Goal: Transaction & Acquisition: Purchase product/service

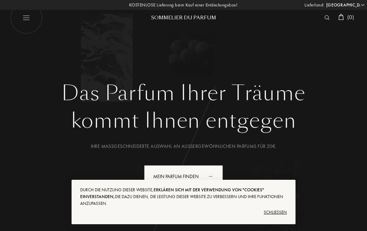
select select "DE"
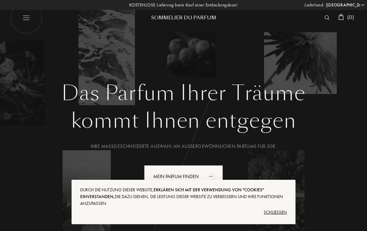
click at [282, 209] on div "Schließen" at bounding box center [183, 212] width 207 height 11
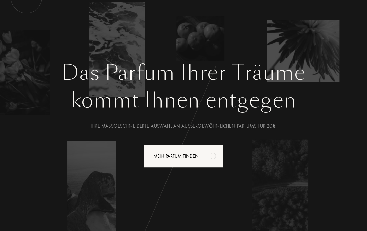
scroll to position [57, 0]
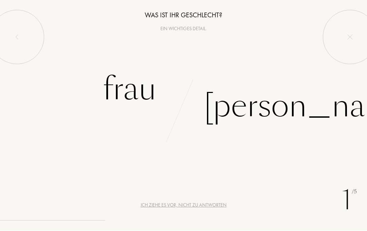
click at [149, 88] on div "Frau" at bounding box center [130, 90] width 54 height 46
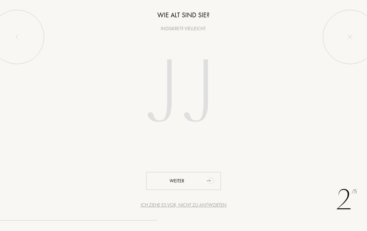
click at [184, 99] on input "number" at bounding box center [183, 94] width 146 height 117
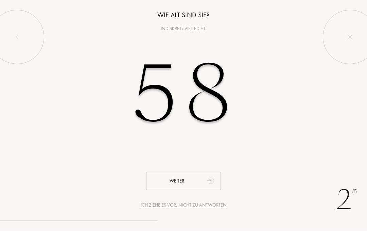
type input "58"
click at [180, 180] on div "Weiter" at bounding box center [183, 181] width 75 height 18
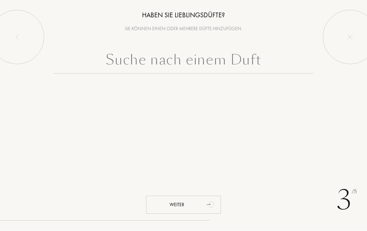
click at [231, 61] on input "text" at bounding box center [184, 62] width 260 height 24
click at [219, 67] on input "text" at bounding box center [184, 62] width 260 height 24
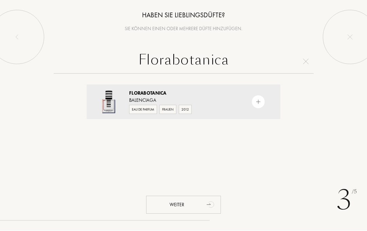
type input "Florabotanica"
click at [260, 104] on img at bounding box center [258, 102] width 6 height 6
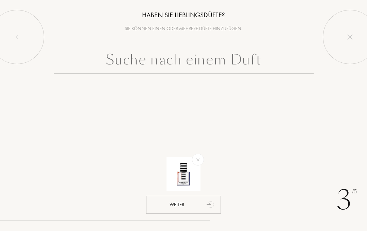
click at [200, 67] on input "text" at bounding box center [184, 62] width 260 height 24
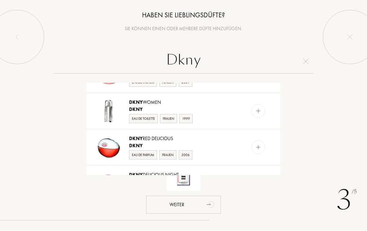
scroll to position [65, 0]
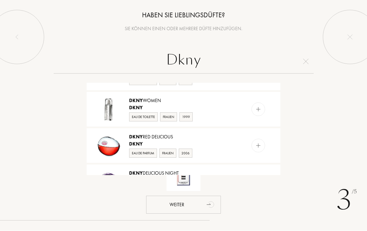
type input "Dkny"
click at [257, 112] on img at bounding box center [258, 110] width 6 height 6
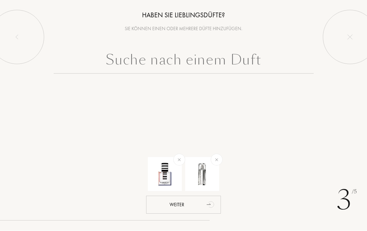
scroll to position [0, 0]
click at [214, 63] on input "text" at bounding box center [184, 62] width 260 height 24
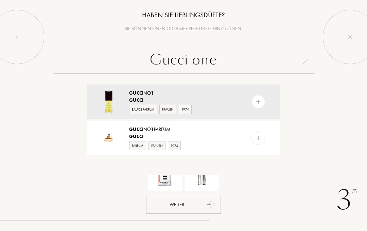
type input "Gucci one"
click at [98, 142] on img at bounding box center [109, 139] width 24 height 24
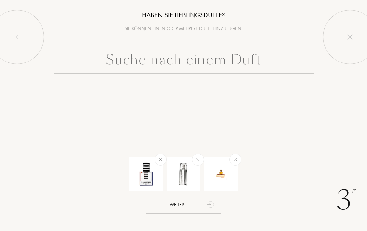
click at [221, 177] on img at bounding box center [221, 175] width 24 height 24
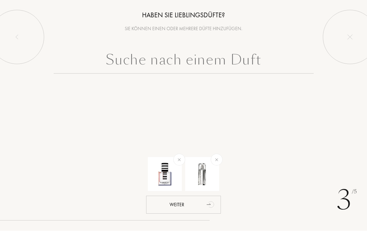
click at [212, 57] on input "text" at bounding box center [184, 62] width 260 height 24
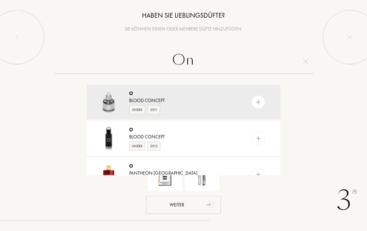
type input "One"
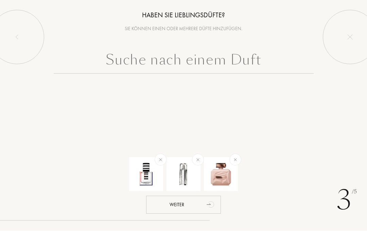
click at [204, 60] on input "text" at bounding box center [184, 62] width 260 height 24
click at [236, 162] on img at bounding box center [235, 160] width 8 height 8
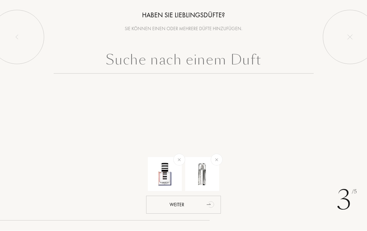
click at [180, 63] on input "text" at bounding box center [184, 62] width 260 height 24
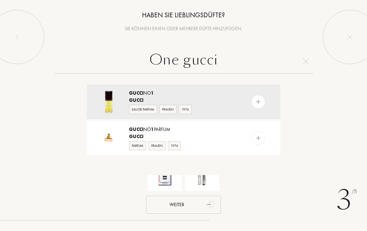
click at [288, 59] on input "One gucci" at bounding box center [184, 62] width 260 height 24
type input "One gucci"
click at [306, 62] on img at bounding box center [305, 61] width 5 height 5
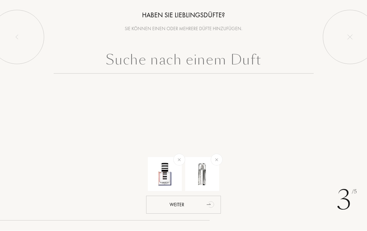
click at [204, 65] on input "text" at bounding box center [184, 62] width 260 height 24
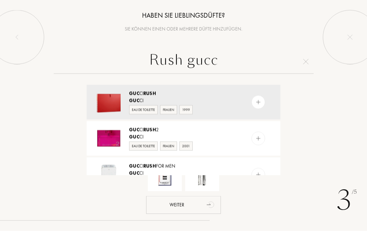
type input "Rush gucci"
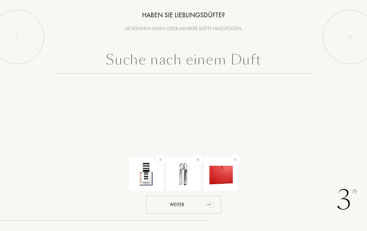
click at [224, 178] on img at bounding box center [221, 175] width 24 height 24
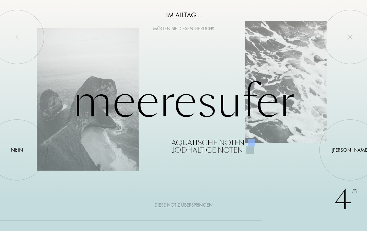
click at [189, 205] on div "Diese Notiz überspringen" at bounding box center [183, 205] width 58 height 7
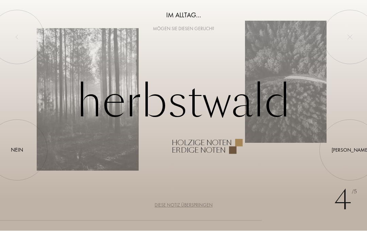
click at [197, 200] on div "4 /5 Im Alltag... Mögen Sie diesen Geruch? Herbstwald Holzige Noten Erdige Note…" at bounding box center [183, 115] width 367 height 231
click at [185, 208] on div "Diese Notiz überspringen" at bounding box center [183, 205] width 58 height 7
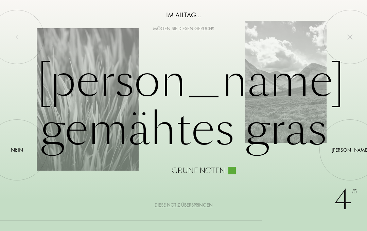
click at [187, 208] on div "Diese Notiz überspringen" at bounding box center [183, 205] width 58 height 7
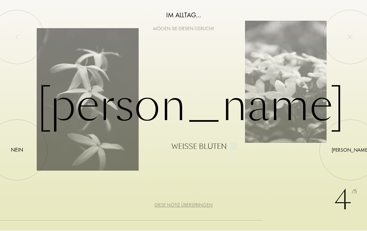
click at [214, 98] on div "Jasmin Weiße Blüten" at bounding box center [183, 116] width 293 height 70
click at [350, 150] on div at bounding box center [350, 150] width 0 height 0
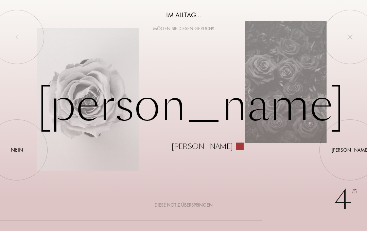
click at [350, 150] on div at bounding box center [350, 150] width 0 height 0
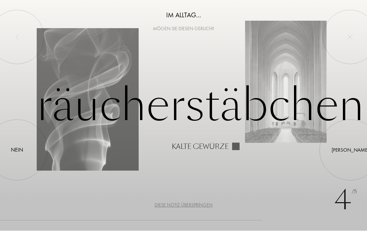
click at [182, 206] on div "Diese Notiz überspringen" at bounding box center [183, 205] width 58 height 7
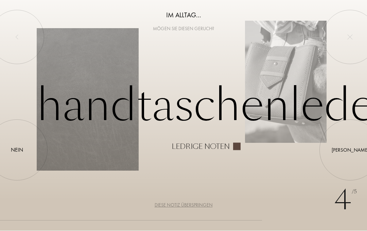
click at [183, 208] on div "Diese Notiz überspringen" at bounding box center [183, 205] width 58 height 7
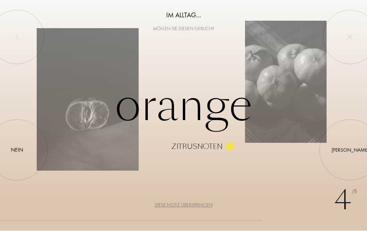
click at [352, 148] on div "Ja" at bounding box center [349, 150] width 37 height 8
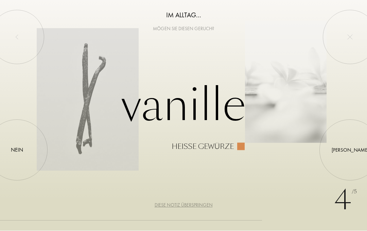
click at [186, 208] on div "Diese Notiz überspringen" at bounding box center [183, 205] width 58 height 7
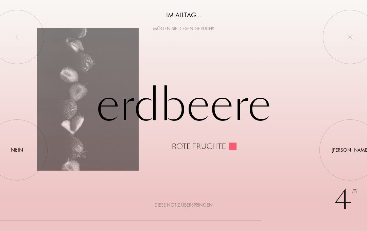
click at [350, 150] on div at bounding box center [350, 150] width 0 height 0
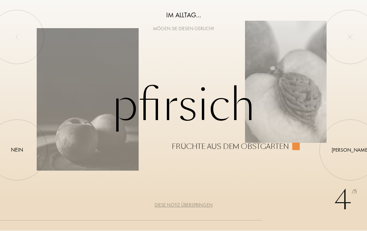
click at [350, 150] on div at bounding box center [350, 150] width 0 height 0
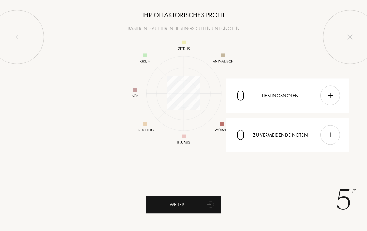
scroll to position [88, 88]
click at [333, 92] on img at bounding box center [329, 95] width 7 height 7
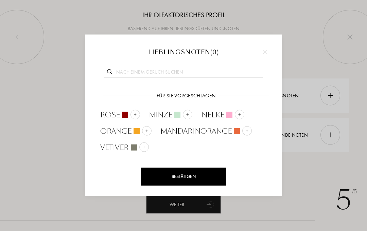
click at [133, 117] on div at bounding box center [135, 115] width 10 height 10
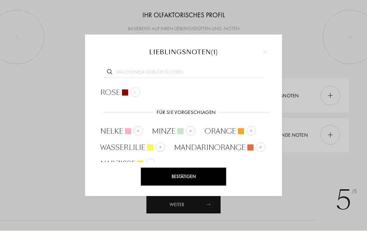
click at [250, 131] on img at bounding box center [250, 130] width 3 height 3
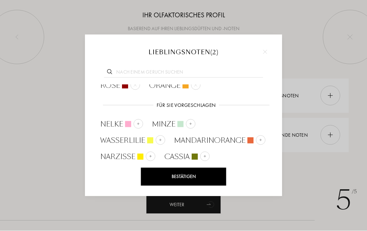
scroll to position [7, 0]
click at [259, 140] on img at bounding box center [260, 140] width 3 height 3
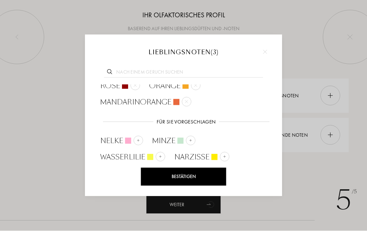
click at [158, 152] on div at bounding box center [161, 157] width 10 height 10
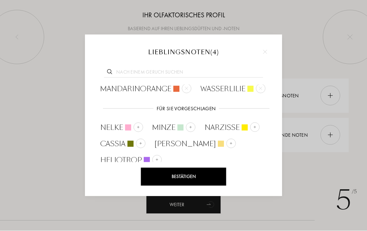
scroll to position [20, 0]
click at [229, 144] on img at bounding box center [230, 143] width 3 height 3
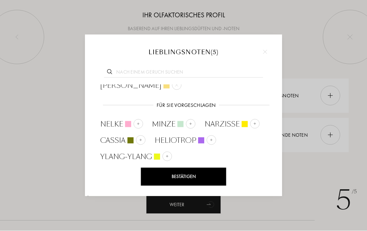
scroll to position [39, 0]
click at [190, 123] on img at bounding box center [190, 124] width 3 height 3
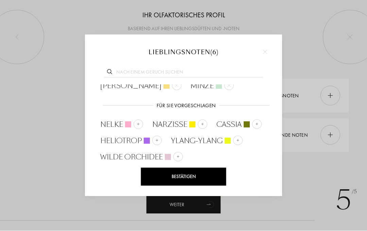
click at [178, 157] on img at bounding box center [177, 156] width 3 height 3
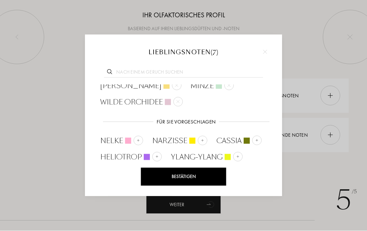
click at [186, 177] on div "Bestätigen" at bounding box center [183, 177] width 85 height 18
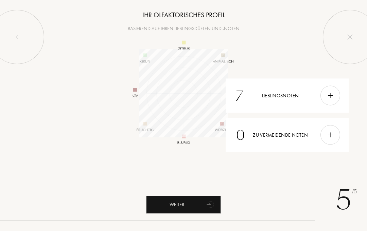
click at [328, 134] on img at bounding box center [329, 135] width 7 height 7
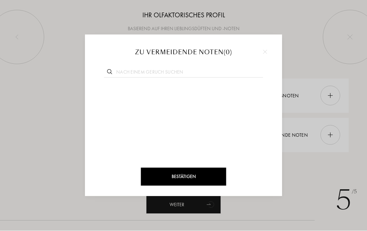
click at [316, 51] on div at bounding box center [183, 115] width 367 height 231
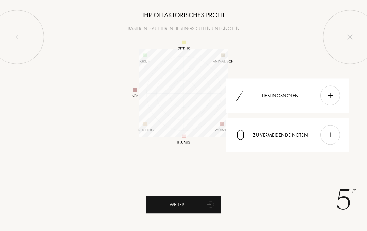
click at [329, 134] on img at bounding box center [329, 135] width 7 height 7
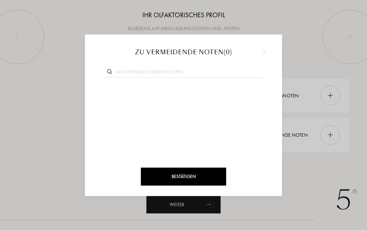
click at [115, 69] on input "text" at bounding box center [183, 73] width 159 height 9
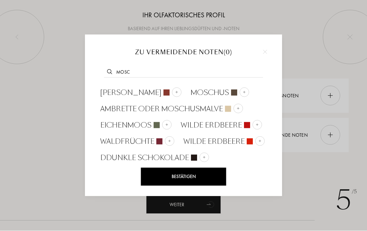
type input "Mosc"
click at [239, 93] on div at bounding box center [244, 93] width 10 height 10
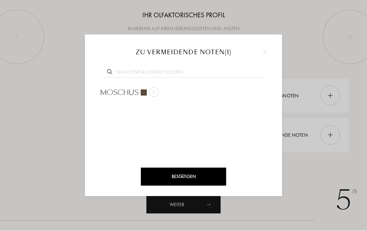
click at [193, 178] on div "Bestätigen" at bounding box center [183, 177] width 85 height 18
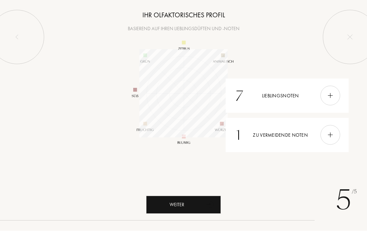
click at [177, 207] on div "Weiter" at bounding box center [183, 205] width 75 height 18
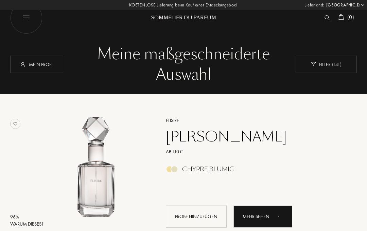
select select "DE"
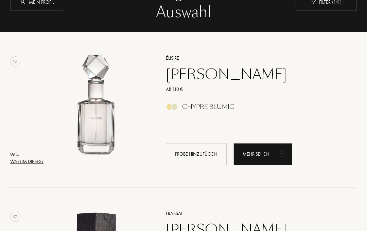
scroll to position [62, 0]
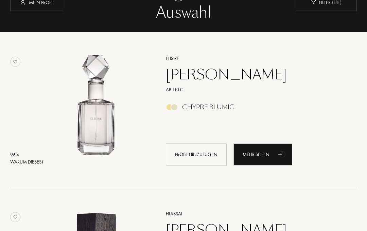
click at [33, 161] on div "Warum dieses?" at bounding box center [26, 162] width 33 height 7
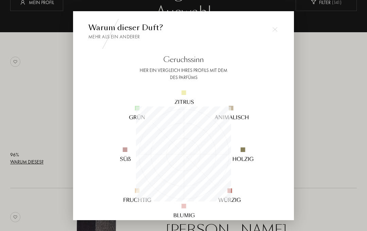
scroll to position [95, 95]
click at [322, 128] on div at bounding box center [183, 130] width 367 height 261
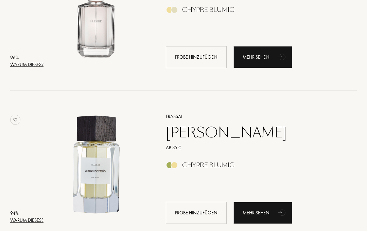
scroll to position [166, 0]
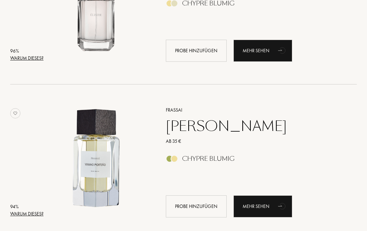
click at [39, 216] on div "Warum dieses?" at bounding box center [26, 214] width 33 height 7
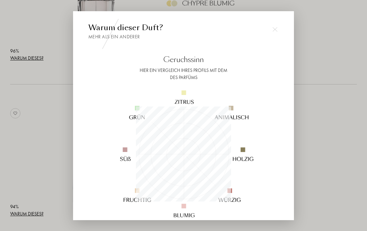
scroll to position [95, 95]
click at [323, 91] on div at bounding box center [183, 130] width 367 height 261
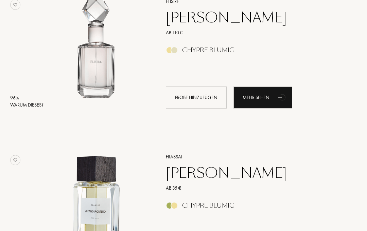
scroll to position [116, 0]
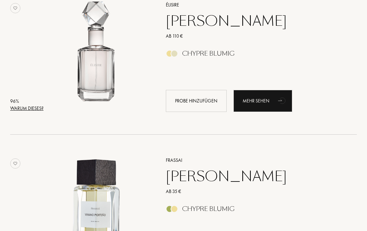
click at [197, 97] on div "Probe hinzufügen" at bounding box center [196, 101] width 61 height 22
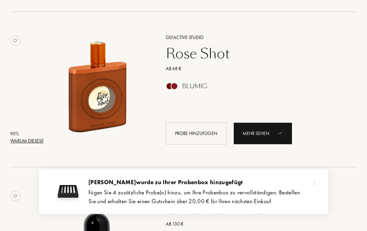
click at [194, 133] on div "Probe hinzufügen" at bounding box center [196, 134] width 61 height 22
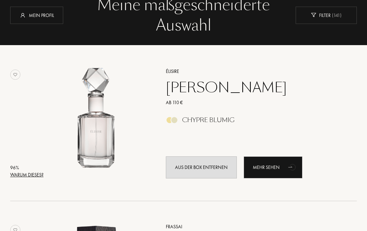
scroll to position [0, 0]
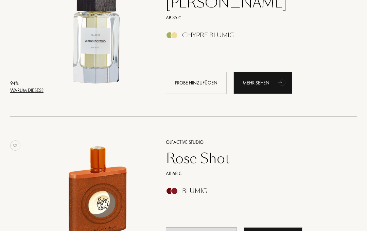
click at [196, 83] on div "Probe hinzufügen" at bounding box center [196, 83] width 61 height 22
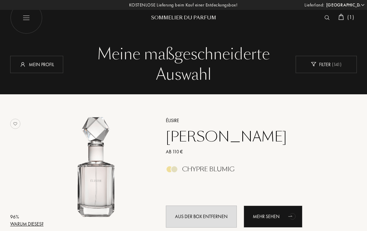
click at [340, 15] on img at bounding box center [340, 17] width 5 height 6
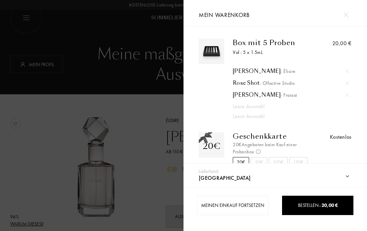
click at [119, 170] on div at bounding box center [91, 115] width 183 height 231
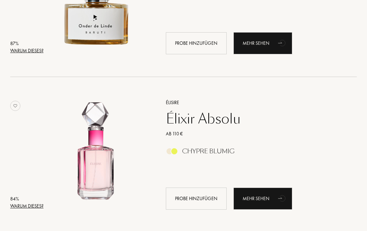
scroll to position [640, 0]
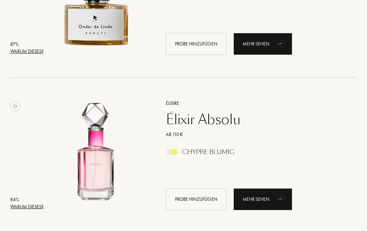
click at [202, 205] on div "Probe hinzufügen" at bounding box center [196, 199] width 61 height 22
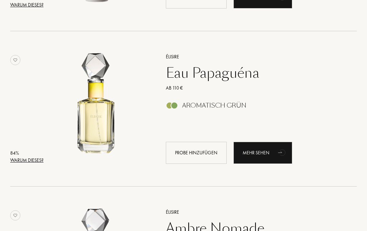
scroll to position [998, 0]
click at [199, 156] on div "Probe hinzufügen" at bounding box center [196, 153] width 61 height 22
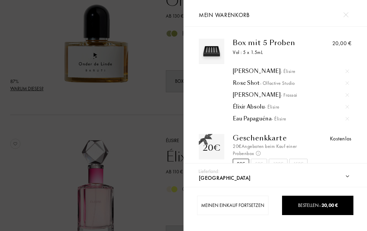
scroll to position [602, 0]
